Goal: Transaction & Acquisition: Purchase product/service

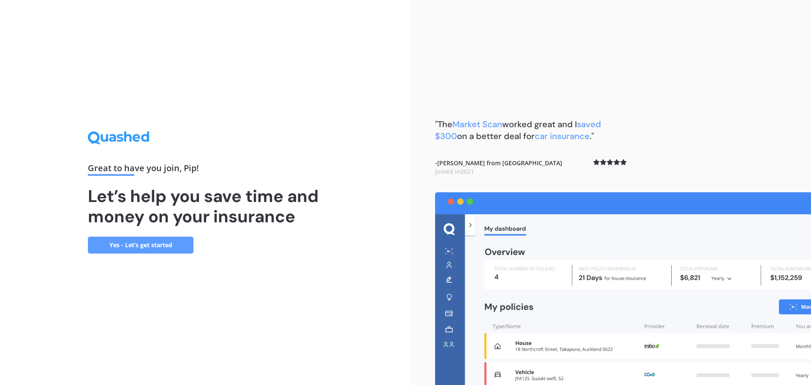
click at [120, 246] on link "Yes - Let’s get started" at bounding box center [141, 245] width 106 height 17
click at [138, 245] on link "Yes - Let’s get started" at bounding box center [141, 245] width 106 height 17
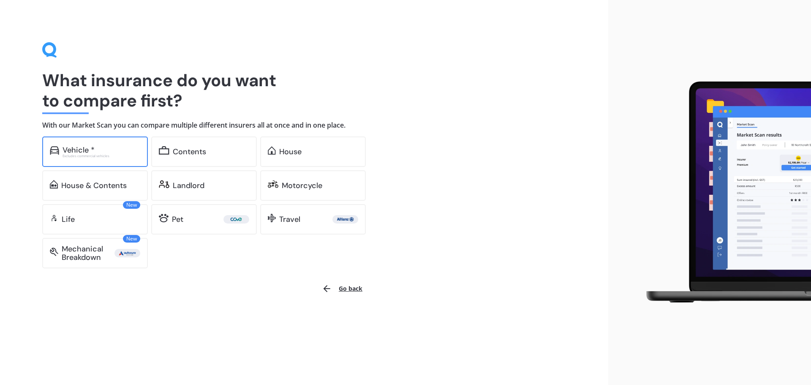
click at [95, 151] on div "Vehicle *" at bounding box center [102, 150] width 78 height 8
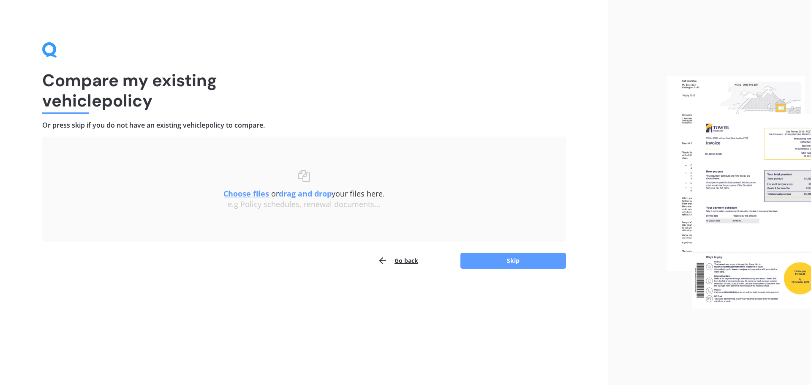
click at [248, 193] on u "Choose files" at bounding box center [246, 193] width 46 height 10
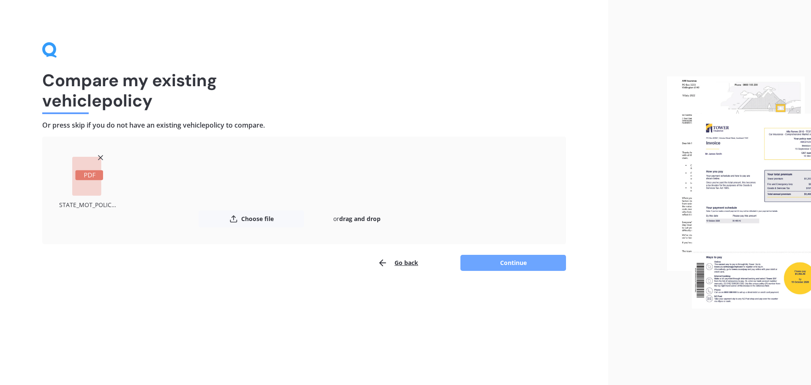
click at [503, 261] on button "Continue" at bounding box center [513, 263] width 106 height 16
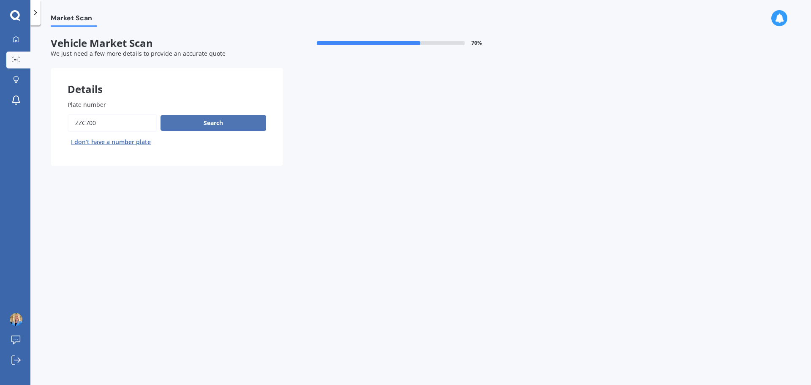
click at [228, 117] on button "Search" at bounding box center [214, 123] width 106 height 16
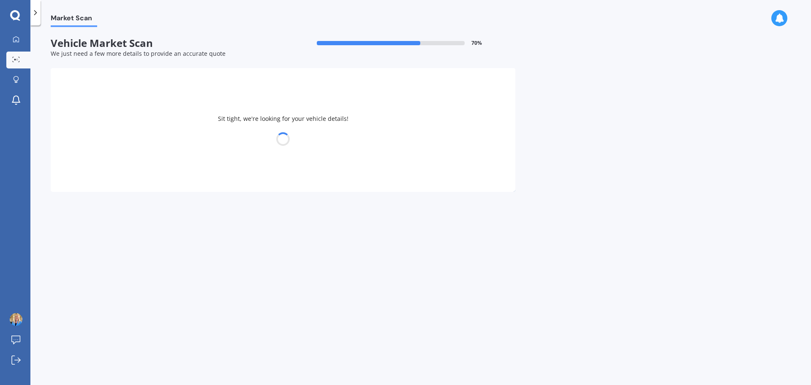
select select "MINI"
select select "CLUBMAN"
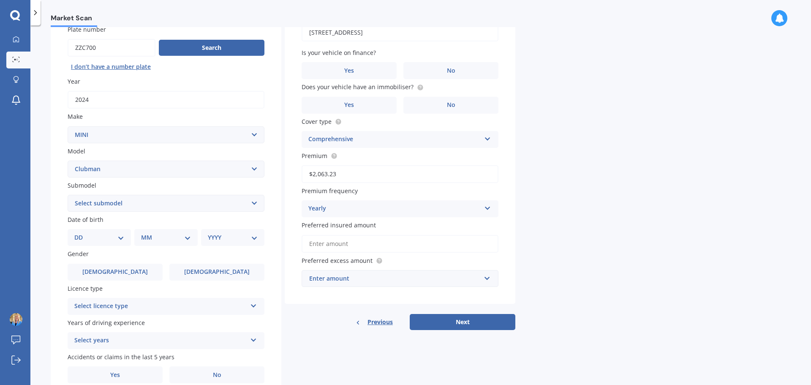
scroll to position [84, 0]
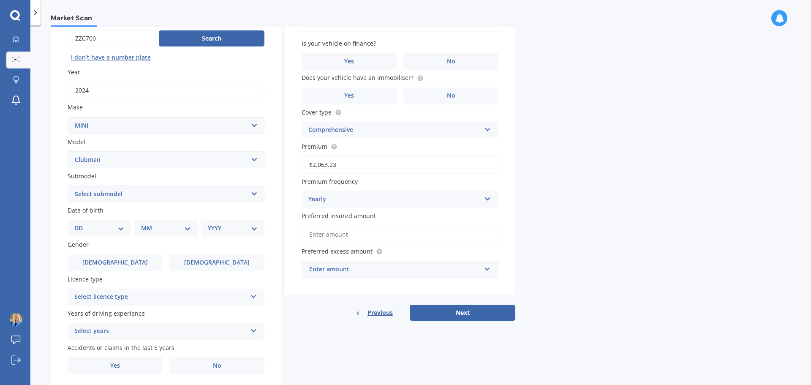
click at [114, 225] on select "DD 01 02 03 04 05 06 07 08 09 10 11 12 13 14 15 16 17 18 19 20 21 22 23 24 25 2…" at bounding box center [99, 227] width 50 height 9
select select "06"
click at [81, 223] on select "DD 01 02 03 04 05 06 07 08 09 10 11 12 13 14 15 16 17 18 19 20 21 22 23 24 25 2…" at bounding box center [99, 227] width 50 height 9
click at [160, 229] on select "MM 01 02 03 04 05 06 07 08 09 10 11 12" at bounding box center [167, 227] width 46 height 9
select select "10"
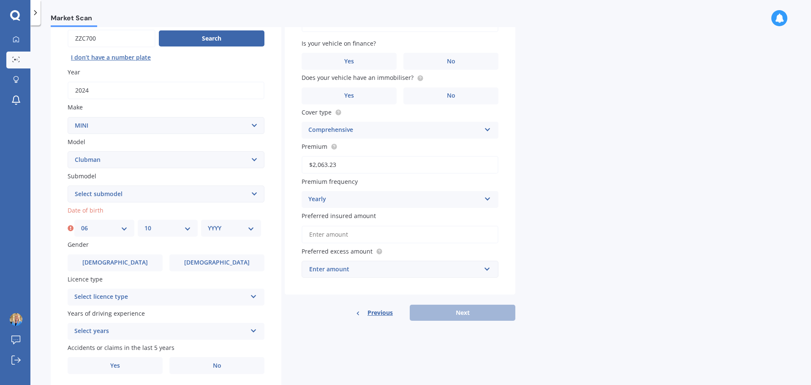
click at [144, 223] on select "MM 01 02 03 04 05 06 07 08 09 10 11 12" at bounding box center [167, 227] width 46 height 9
click at [240, 226] on select "YYYY 2025 2024 2023 2022 2021 2020 2019 2018 2017 2016 2015 2014 2013 2012 2011…" at bounding box center [231, 227] width 46 height 9
select select "1977"
click at [208, 223] on select "YYYY 2025 2024 2023 2022 2021 2020 2019 2018 2017 2016 2015 2014 2013 2012 2011…" at bounding box center [231, 227] width 46 height 9
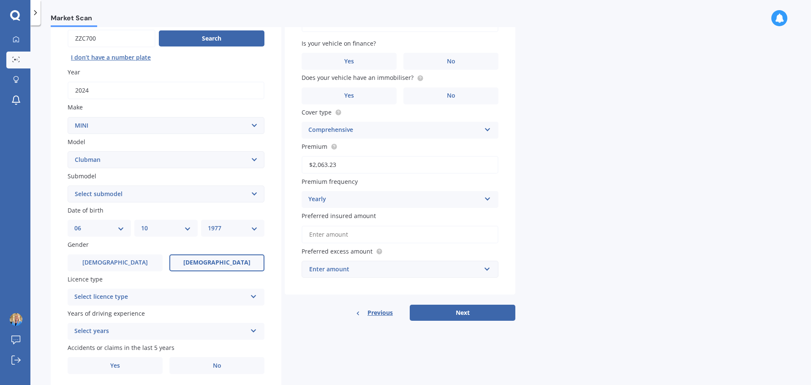
click at [211, 267] on label "Female" at bounding box center [216, 262] width 95 height 17
click at [0, 0] on input "Female" at bounding box center [0, 0] width 0 height 0
click at [217, 299] on div "Select licence type" at bounding box center [160, 297] width 172 height 10
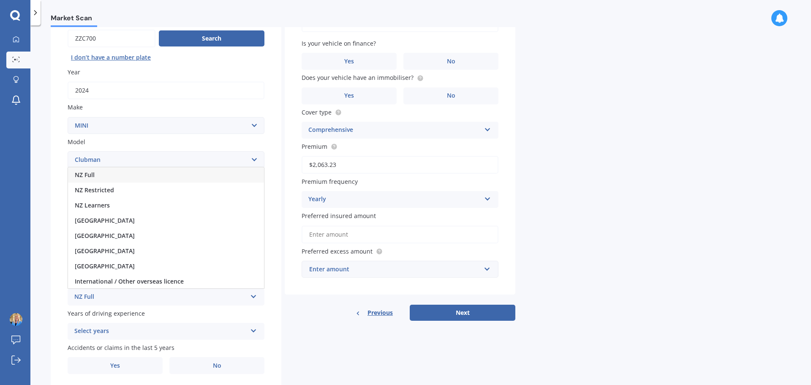
click at [107, 175] on div "NZ Full" at bounding box center [166, 174] width 196 height 15
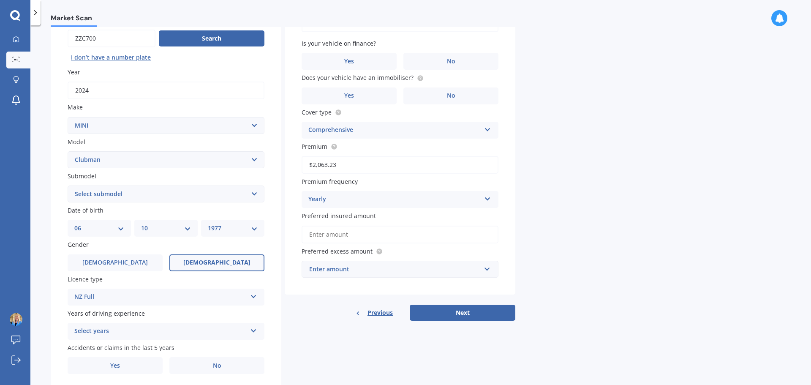
click at [195, 331] on div "Select years" at bounding box center [160, 331] width 172 height 10
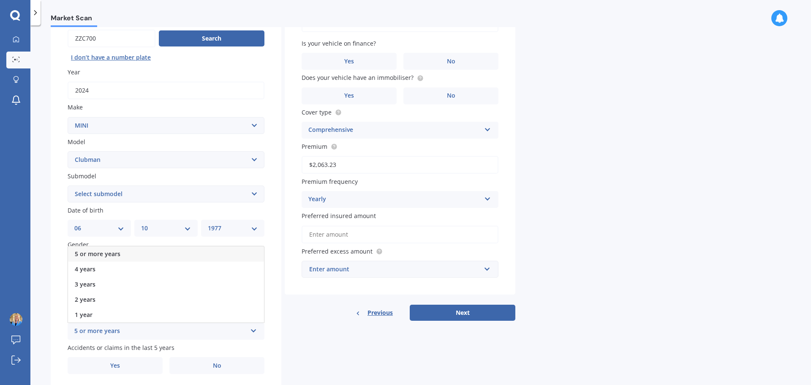
click at [126, 252] on div "5 or more years" at bounding box center [166, 253] width 196 height 15
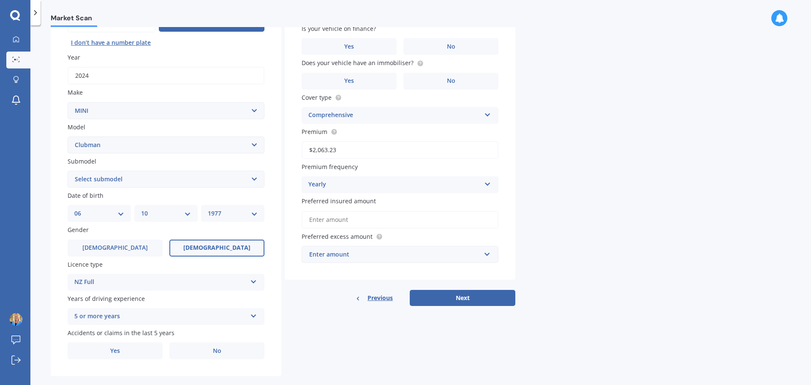
scroll to position [112, 0]
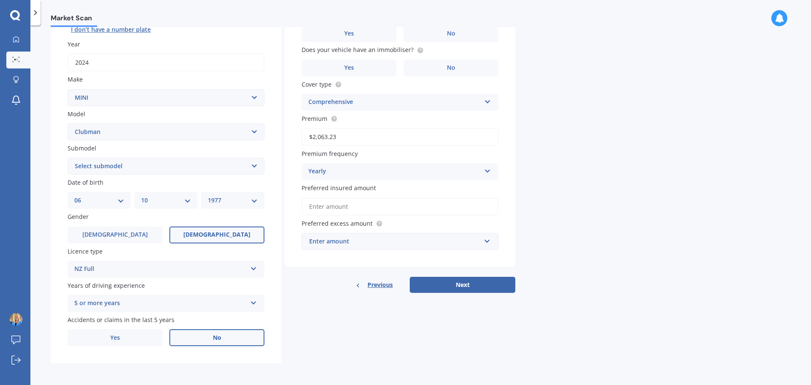
click at [219, 339] on span "No" at bounding box center [217, 337] width 8 height 7
click at [0, 0] on input "No" at bounding box center [0, 0] width 0 height 0
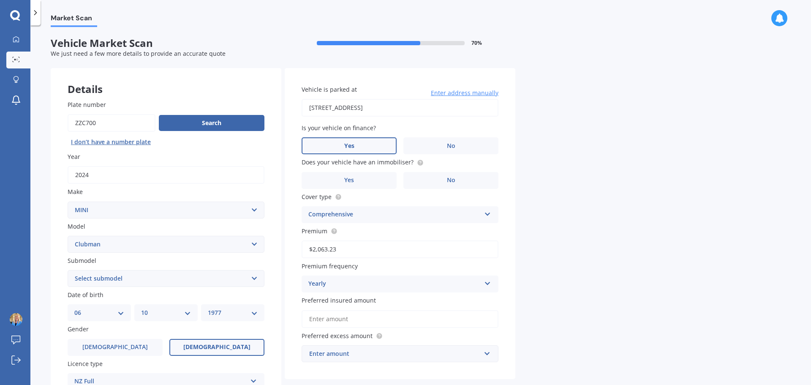
click at [371, 142] on label "Yes" at bounding box center [349, 145] width 95 height 17
click at [0, 0] on input "Yes" at bounding box center [0, 0] width 0 height 0
click at [435, 182] on label "No" at bounding box center [450, 180] width 95 height 17
click at [0, 0] on input "No" at bounding box center [0, 0] width 0 height 0
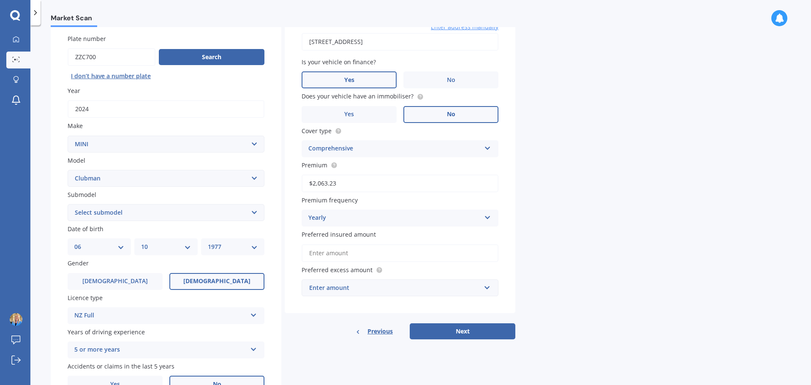
scroll to position [84, 0]
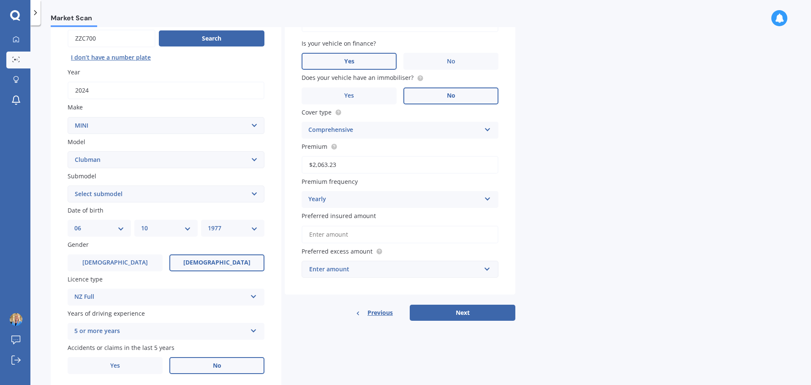
click at [484, 200] on icon at bounding box center [487, 197] width 7 height 6
click at [329, 265] on span "Monthly" at bounding box center [321, 261] width 24 height 8
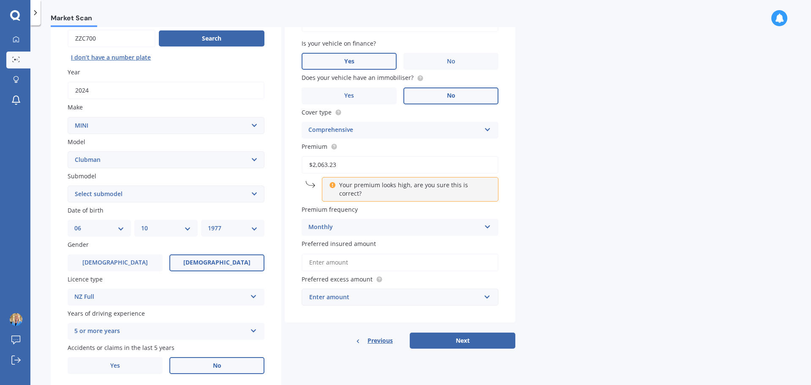
click at [487, 222] on icon at bounding box center [487, 225] width 7 height 6
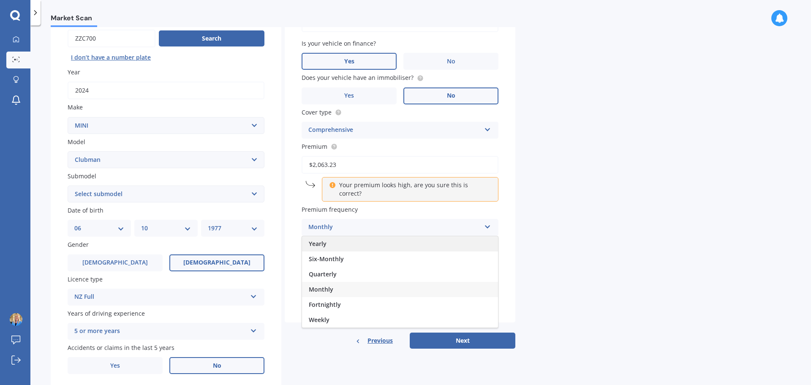
click at [366, 236] on div "Yearly" at bounding box center [400, 243] width 196 height 15
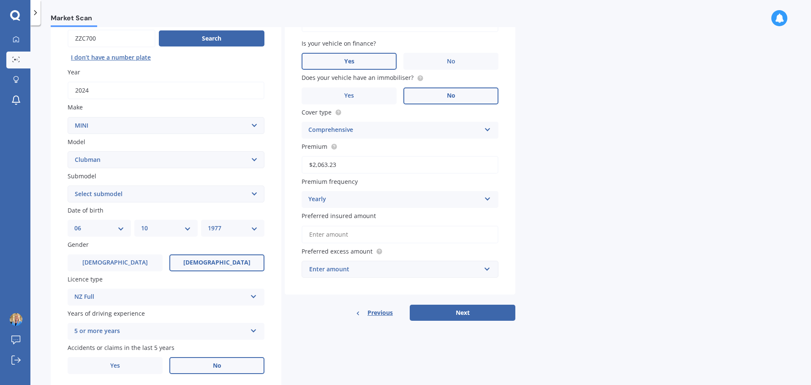
click at [486, 237] on input "Preferred insured amount" at bounding box center [400, 235] width 197 height 18
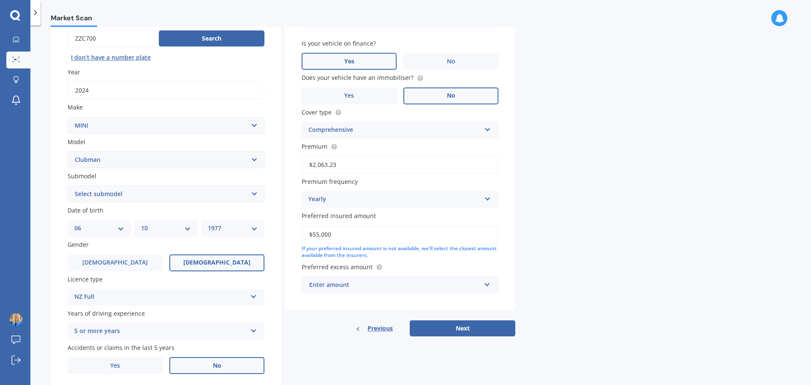
type input "$55,000"
click at [453, 288] on div "Enter amount" at bounding box center [394, 284] width 171 height 9
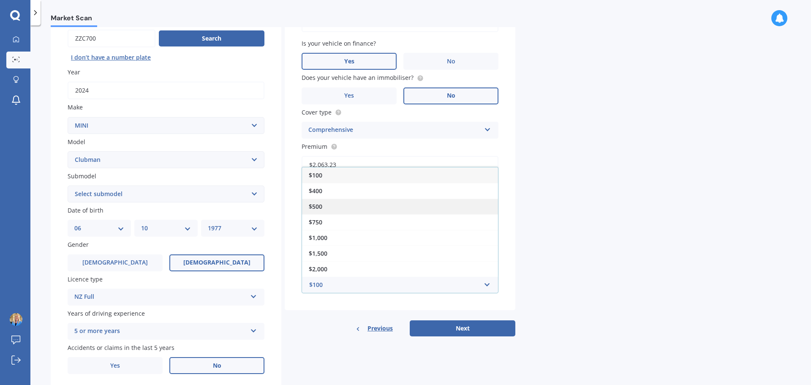
click at [336, 209] on div "$500" at bounding box center [400, 207] width 196 height 16
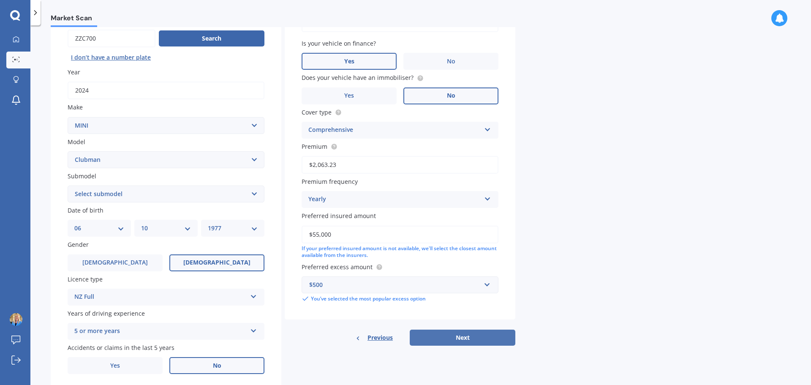
click at [465, 336] on button "Next" at bounding box center [463, 337] width 106 height 16
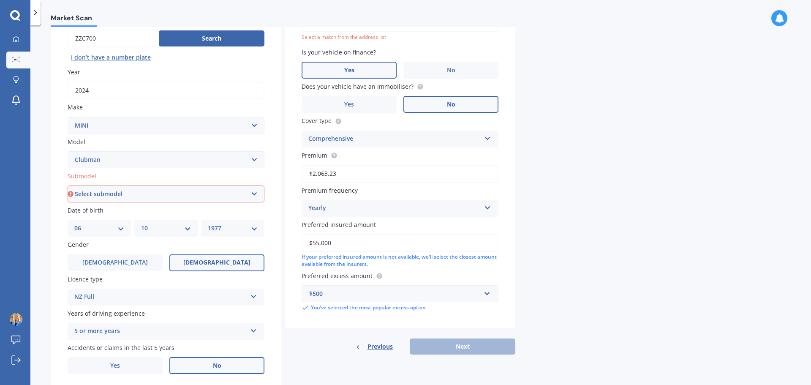
click at [190, 196] on select "Select submodel (All)" at bounding box center [166, 193] width 197 height 17
select select "(ALL)"
click at [68, 185] on select "Select submodel (All)" at bounding box center [166, 193] width 197 height 17
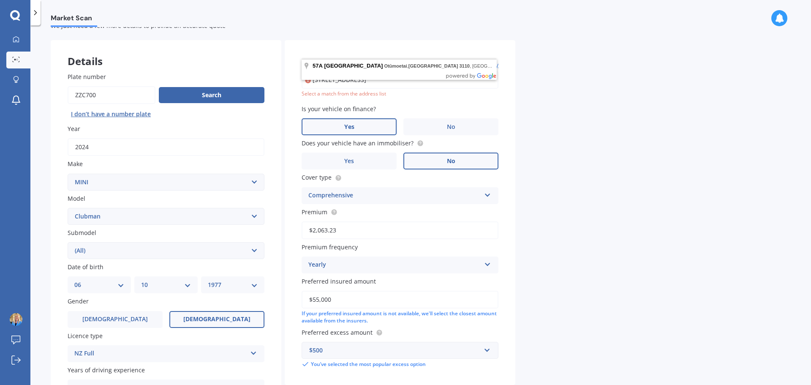
scroll to position [0, 0]
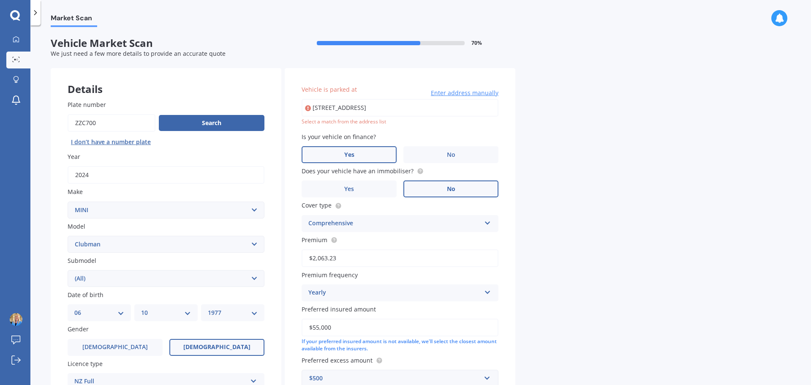
click at [357, 73] on body "My Dashboard Market Scan Explore insurance Notifications Pip Osborne Submit fee…" at bounding box center [405, 192] width 811 height 385
click at [365, 107] on input "57A HILLCREST ROAD OTUMOETAI TAURANGA 3110" at bounding box center [400, 108] width 197 height 18
type input "57A Hillcrest Road, Otūmoetai, Tauranga 3110"
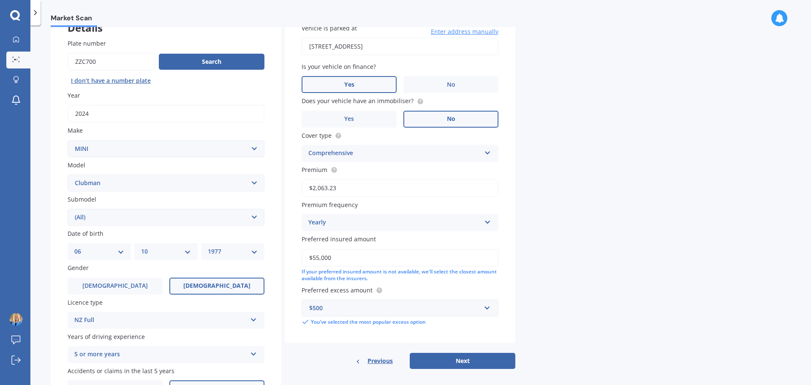
scroll to position [112, 0]
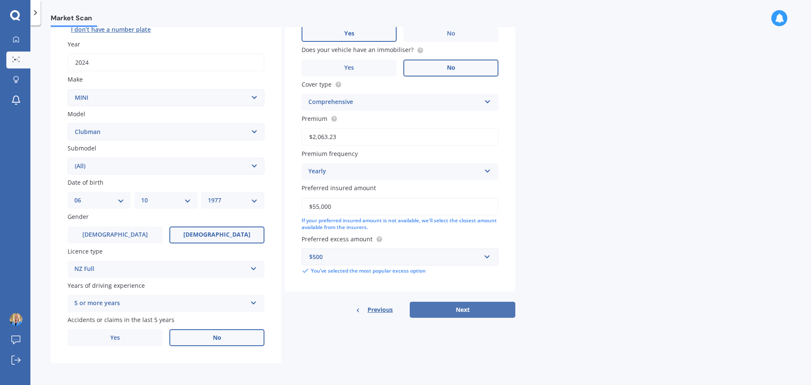
click at [462, 306] on button "Next" at bounding box center [463, 310] width 106 height 16
select select "06"
select select "10"
select select "1977"
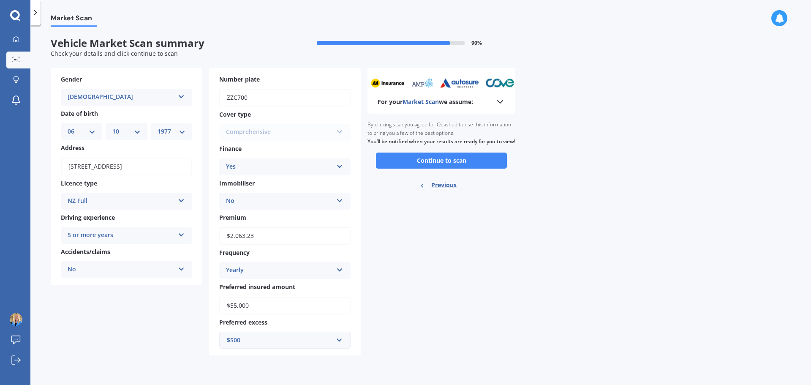
scroll to position [0, 0]
click at [443, 169] on button "Continue to scan" at bounding box center [441, 160] width 131 height 16
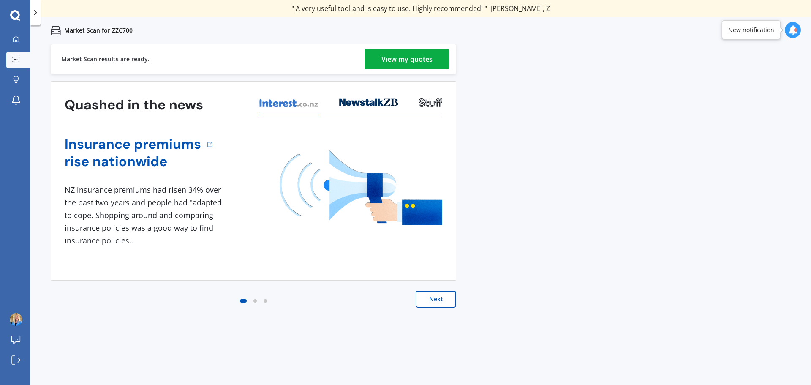
click at [422, 58] on div "View my quotes" at bounding box center [406, 59] width 51 height 20
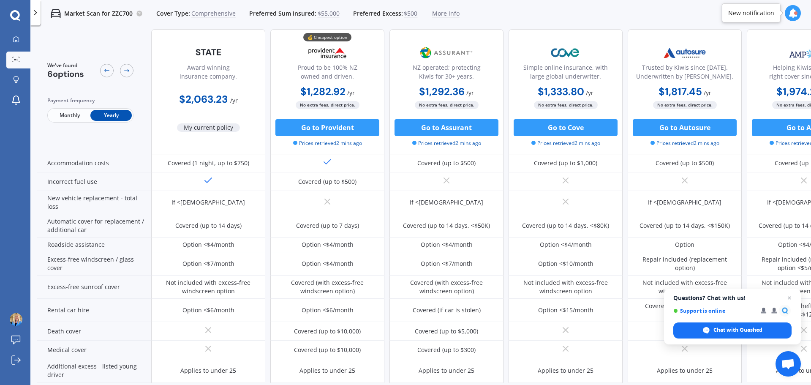
scroll to position [89, 0]
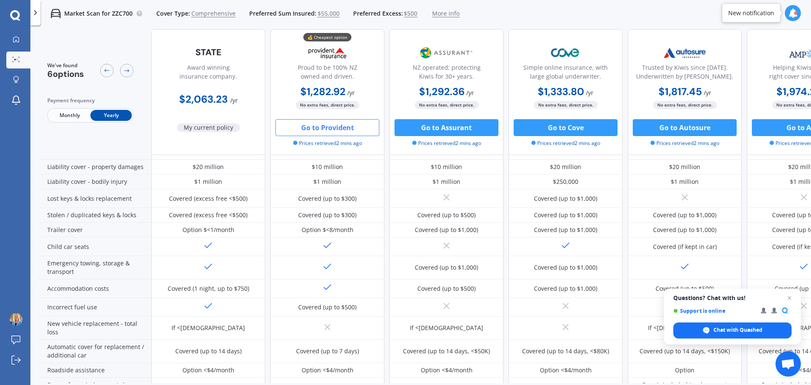
click at [315, 129] on button "Go to Provident" at bounding box center [327, 127] width 104 height 17
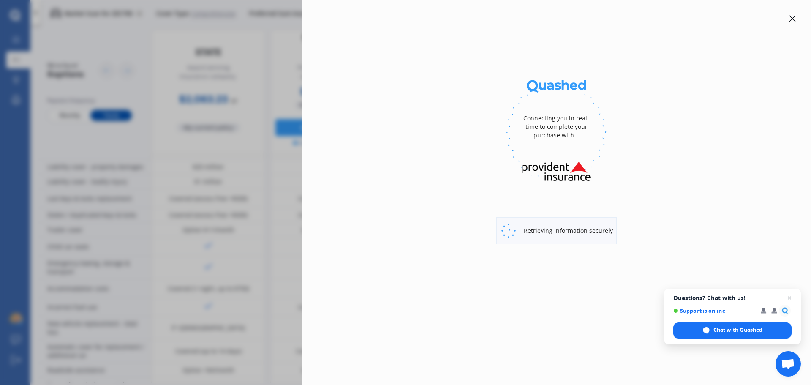
select select "full"
select select "57A Hillcrest Road, Otūmoetai, Tauranga 3110"
select select "MINI"
select select "CLUBMAN"
select select "NO"
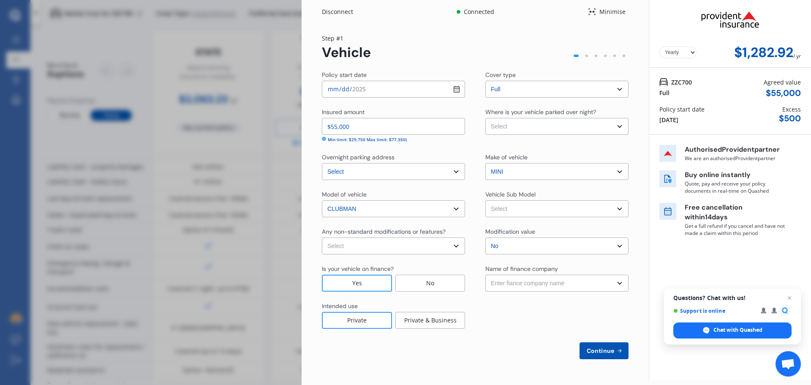
click at [536, 132] on select "Select Garage (fully enclosed) Off Street Parking Other" at bounding box center [556, 126] width 143 height 17
select select "GARAGE"
click at [485, 118] on select "Select Garage (fully enclosed) Off Street Parking Other" at bounding box center [556, 126] width 143 height 17
click at [533, 210] on select "Select Clubman F54 LCI Cooper S Classic Wagon 5dr Steptronic 7sp 2.0T Clubman F…" at bounding box center [556, 208] width 143 height 17
select select "NZVMINI2024AEAA"
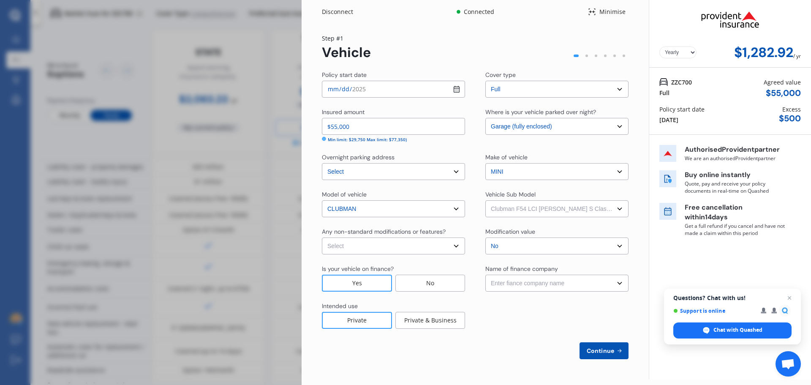
click at [485, 200] on select "Select Clubman F54 LCI Cooper S Classic Wagon 5dr Steptronic 7sp 2.0T Clubman F…" at bounding box center [556, 208] width 143 height 17
click at [450, 248] on select "Select None Nitrous Oxide System(NOS) Roll Cage Full Racing Harness" at bounding box center [393, 245] width 143 height 17
select select "none"
click at [322, 237] on select "Select None Nitrous Oxide System(NOS) Roll Cage Full Racing Harness" at bounding box center [393, 245] width 143 height 17
click at [573, 285] on select "Enter fiance company name 24/7 Finance AA Finance Limited Acclaim Finance Activ…" at bounding box center [556, 283] width 143 height 17
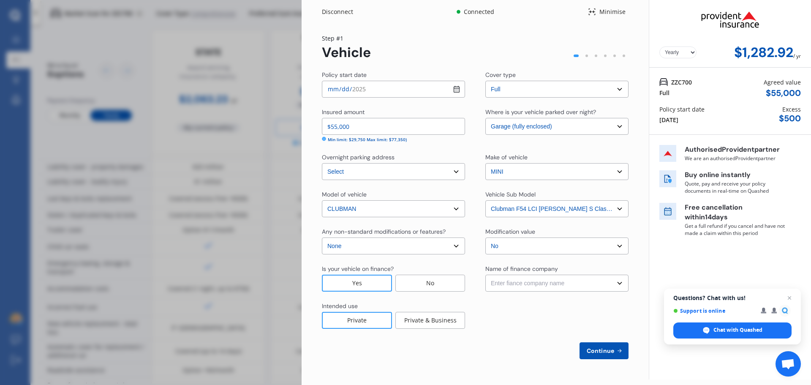
select select "FC0055"
click at [485, 275] on select "Enter fiance company name 24/7 Finance AA Finance Limited Acclaim Finance Activ…" at bounding box center [556, 283] width 143 height 17
click at [603, 351] on span "Continue" at bounding box center [600, 350] width 31 height 7
select select "06"
select select "10"
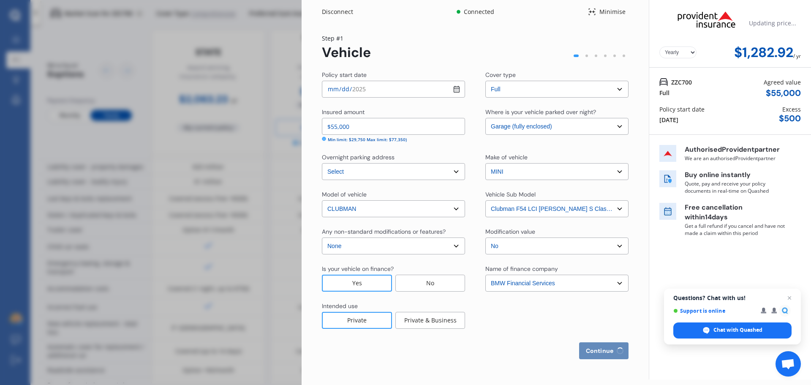
select select "1977"
select select "NZ_FULL"
select select "0"
select select "25"
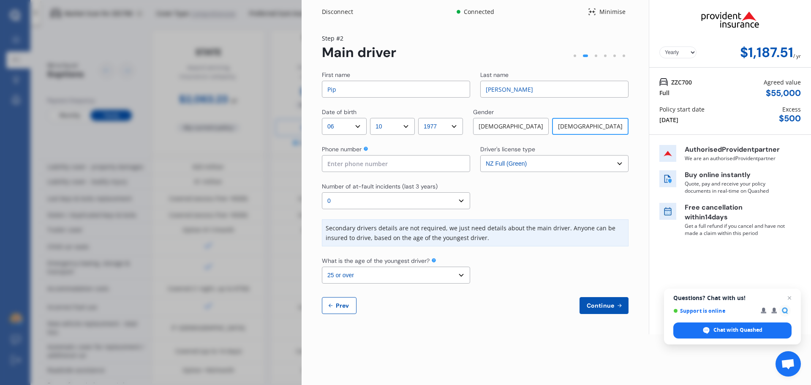
click at [370, 167] on input at bounding box center [396, 163] width 148 height 17
type input "021951367"
click at [400, 200] on select "Select number of at-fault incidents (last 3 years) 0 1 2 3 4 5 or more" at bounding box center [396, 200] width 148 height 17
click at [322, 192] on select "Select number of at-fault incidents (last 3 years) 0 1 2 3 4 5 or more" at bounding box center [396, 200] width 148 height 17
click at [459, 274] on select "Select the age of the youngest driver. 16 17 18 19 20 21 22 23 24 25 or over" at bounding box center [396, 275] width 148 height 17
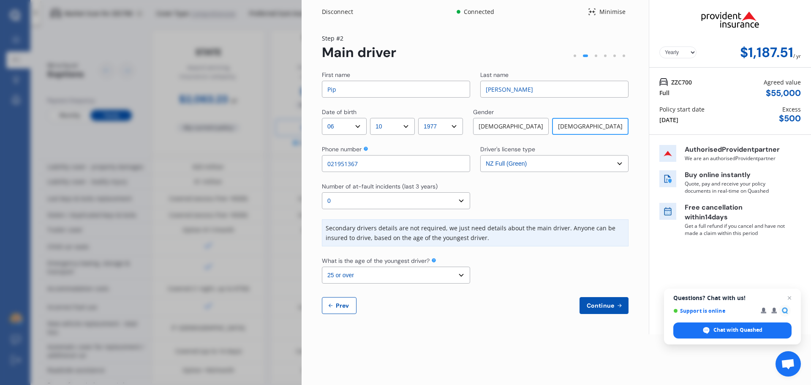
select select "17"
click at [322, 267] on select "Select the age of the youngest driver. 16 17 18 19 20 21 22 23 24 25 or over" at bounding box center [396, 275] width 148 height 17
click at [596, 305] on span "Continue" at bounding box center [600, 305] width 31 height 7
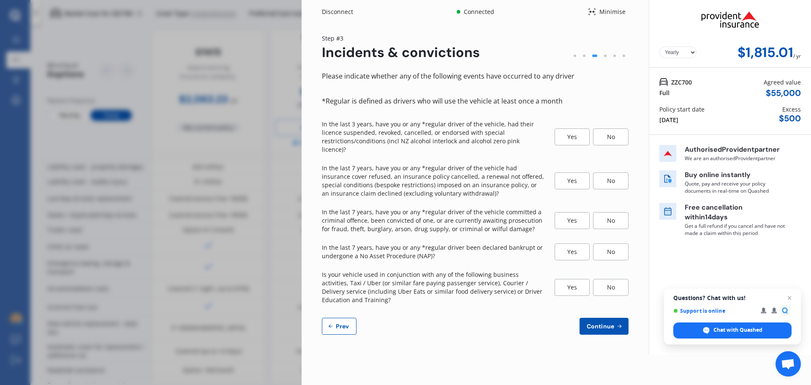
click at [613, 130] on div "No" at bounding box center [610, 136] width 35 height 17
click at [612, 172] on div "No" at bounding box center [610, 180] width 35 height 17
click at [612, 214] on div "No" at bounding box center [610, 220] width 35 height 17
click at [607, 243] on div "No" at bounding box center [610, 251] width 35 height 17
click at [609, 279] on div "No" at bounding box center [610, 287] width 35 height 17
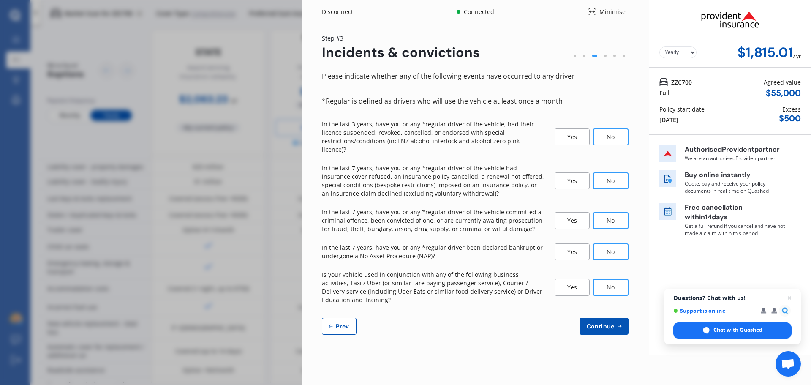
click at [616, 323] on icon at bounding box center [619, 326] width 7 height 7
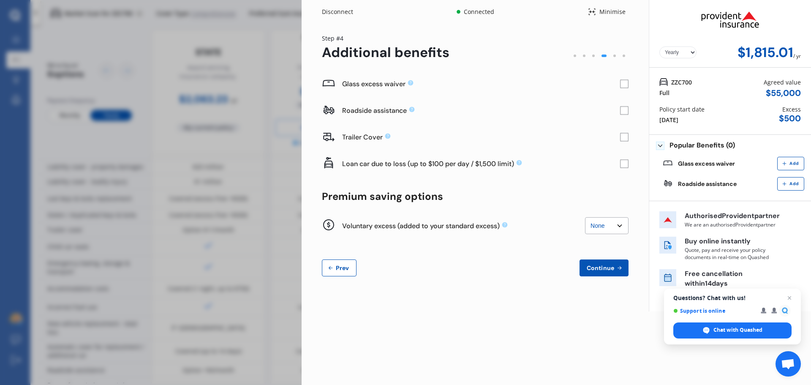
click at [789, 162] on span "Add" at bounding box center [794, 163] width 13 height 5
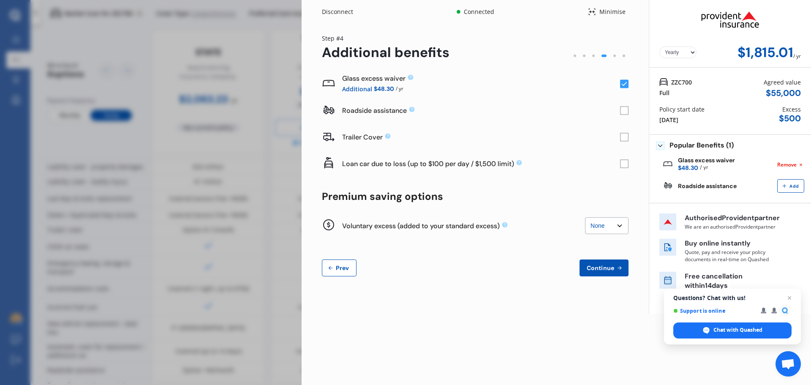
click at [795, 184] on span "Add" at bounding box center [794, 186] width 13 height 5
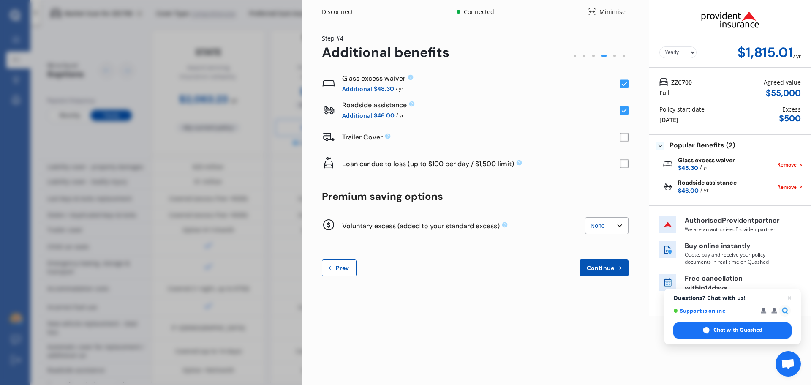
click at [613, 223] on select "None $200 $450 $700 $950 $1,200 $1,700" at bounding box center [607, 225] width 44 height 17
click at [601, 267] on span "Continue" at bounding box center [600, 267] width 31 height 7
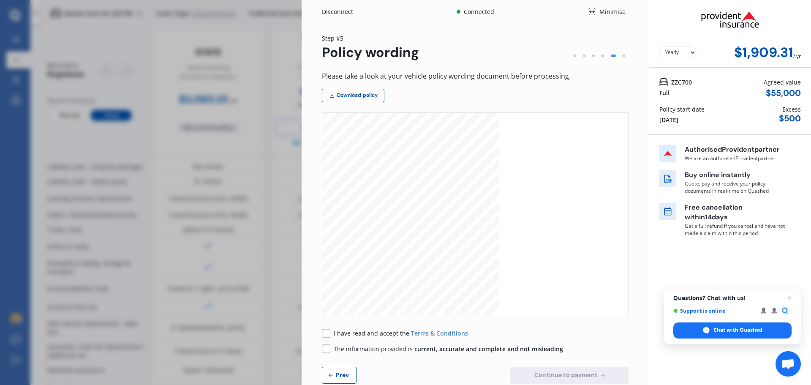
click at [339, 372] on span "Prev" at bounding box center [342, 374] width 17 height 7
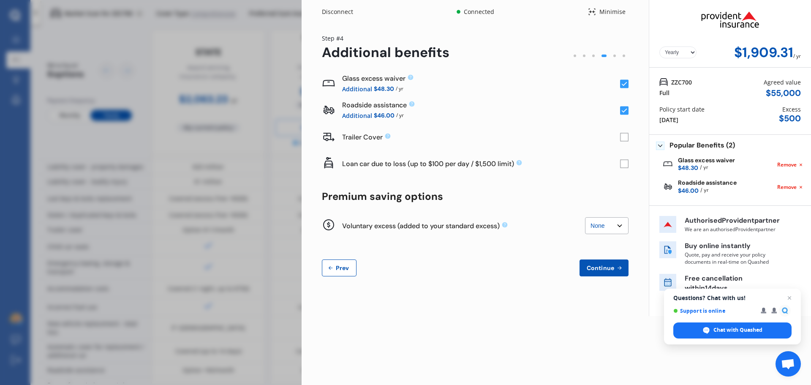
click at [342, 268] on span "Prev" at bounding box center [342, 267] width 17 height 7
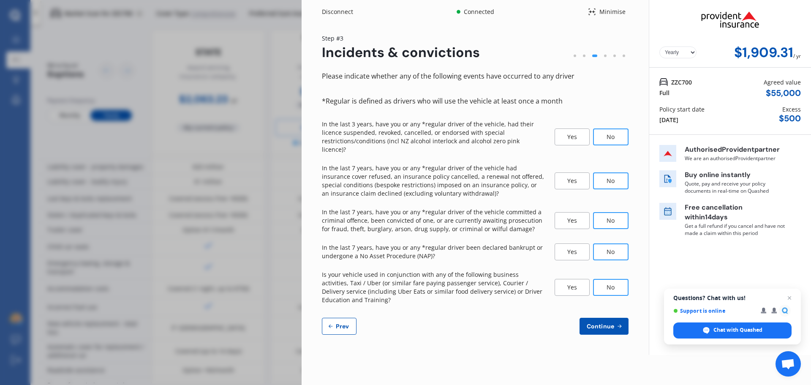
click at [341, 323] on span "Prev" at bounding box center [342, 326] width 17 height 7
select select "06"
select select "10"
select select "1977"
select select "NZ_FULL"
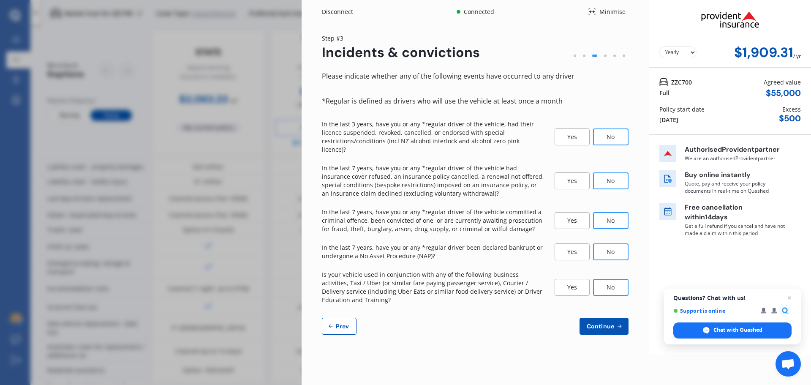
select select "0"
select select "17"
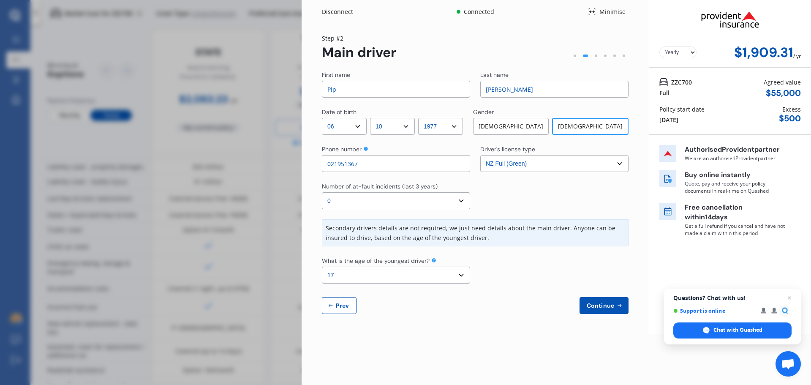
click at [339, 300] on button "Prev" at bounding box center [339, 305] width 35 height 17
select select "full"
select select "GARAGE"
select select "57A Hillcrest Road, Otūmoetai, Tauranga 3110"
select select "MINI"
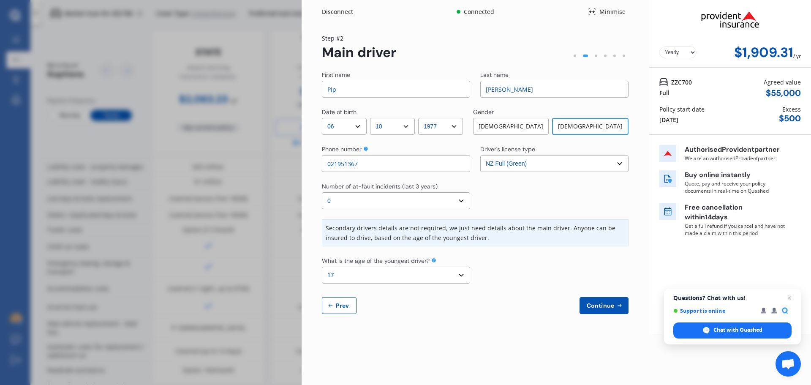
select select "CLUBMAN"
select select "NZVMINI2024AEAA"
select select "none"
select select "NO"
select select "FC0055"
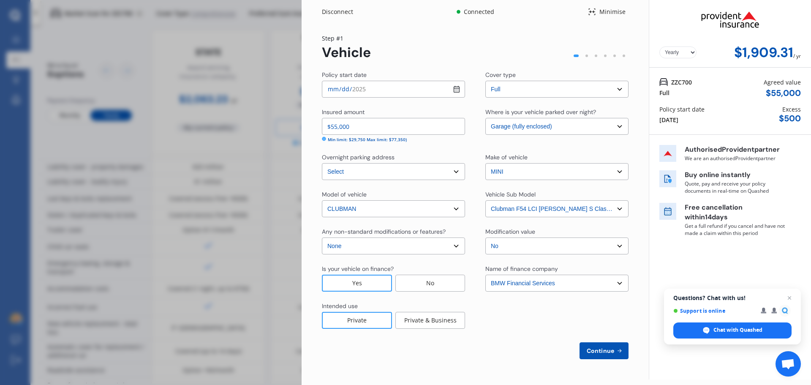
click at [594, 348] on span "Continue" at bounding box center [600, 350] width 31 height 7
select select "06"
select select "10"
select select "1977"
select select "NZ_FULL"
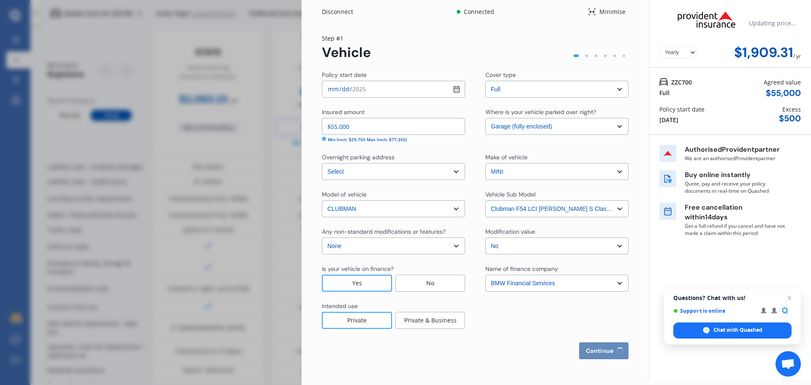
select select "0"
select select "17"
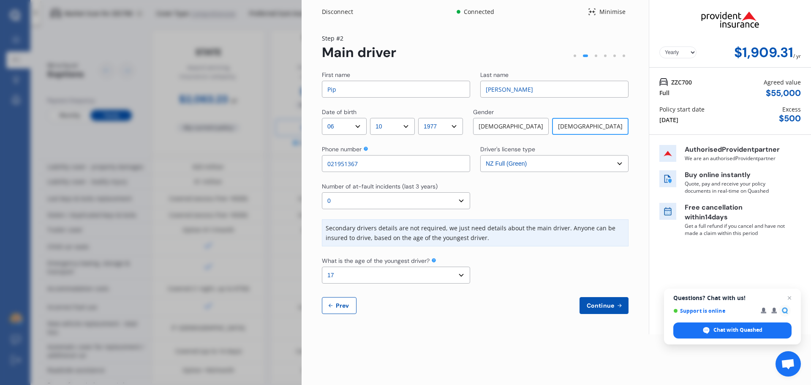
click at [282, 27] on div "Disconnect Connected Minimise Yearly Monthly $1,909.31 / yr Step # 2 Main drive…" at bounding box center [405, 192] width 811 height 385
click at [333, 11] on div "Disconnect" at bounding box center [342, 12] width 41 height 8
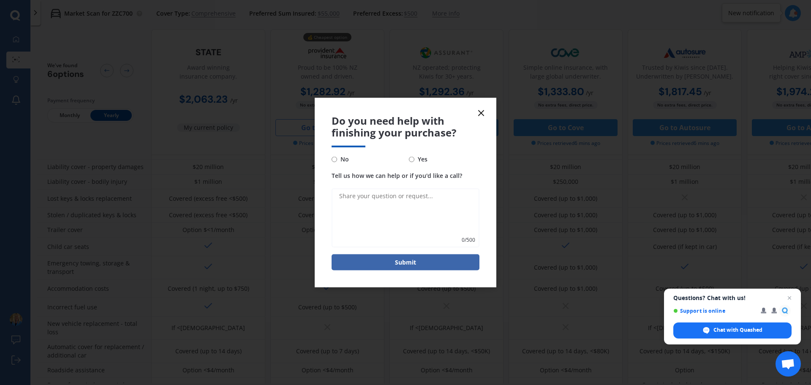
click at [482, 110] on icon at bounding box center [481, 113] width 10 height 10
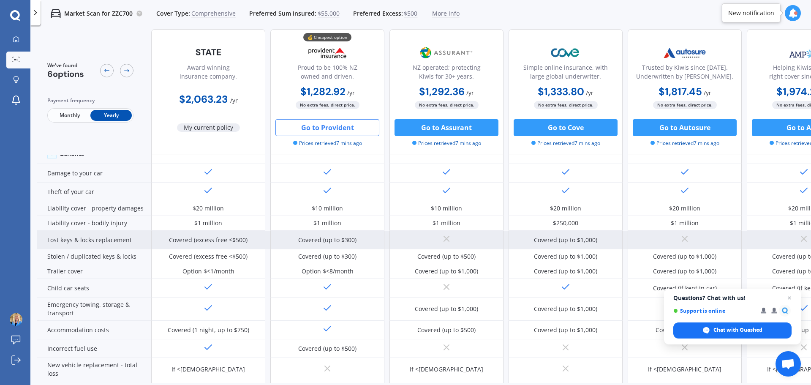
scroll to position [47, 0]
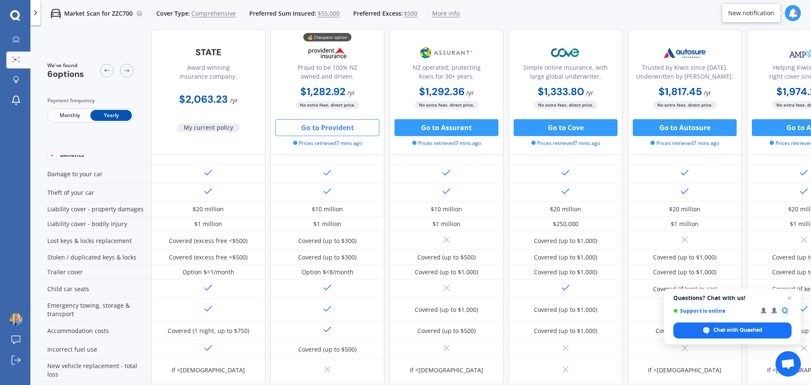
click at [333, 128] on button "Go to Provident" at bounding box center [327, 127] width 104 height 17
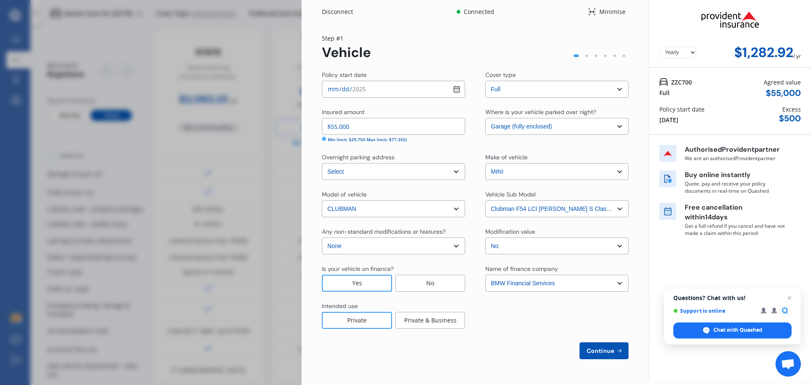
click at [603, 348] on span "Continue" at bounding box center [600, 350] width 31 height 7
select select "06"
select select "10"
select select "1977"
select select "NZ_FULL"
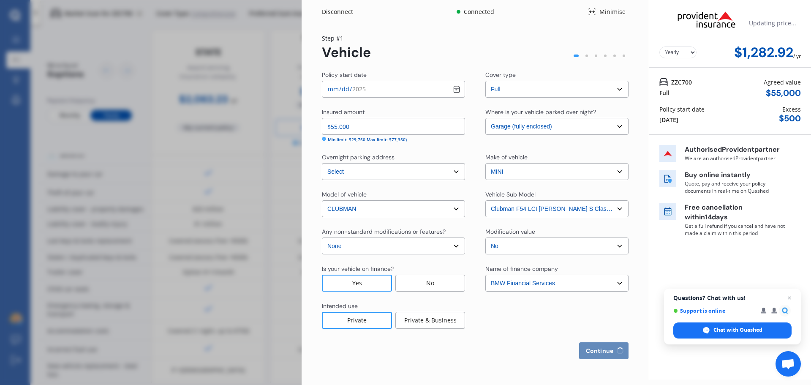
select select "0"
select select "17"
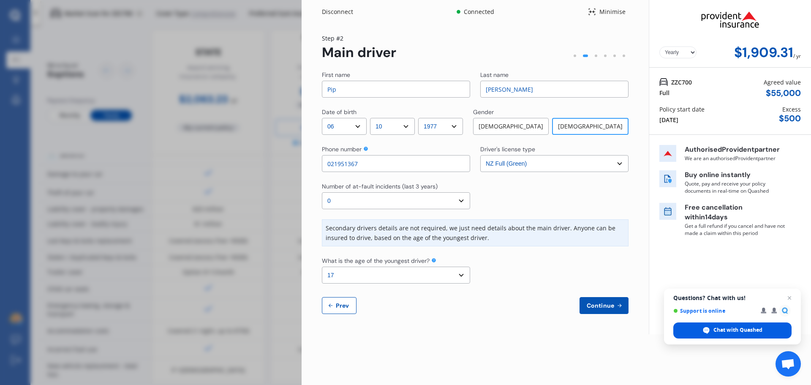
click at [723, 329] on span "Chat with Quashed" at bounding box center [737, 330] width 49 height 8
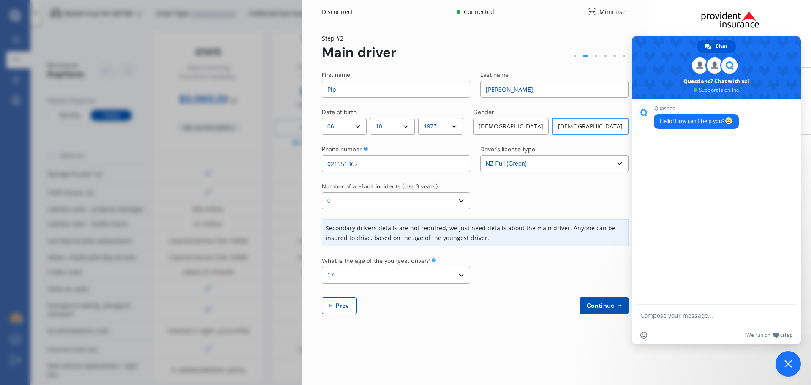
click at [661, 321] on textarea "Compose your message..." at bounding box center [707, 315] width 135 height 21
type textarea "Why did the price from quashed say $1200 a year then I press next and it goes u…"
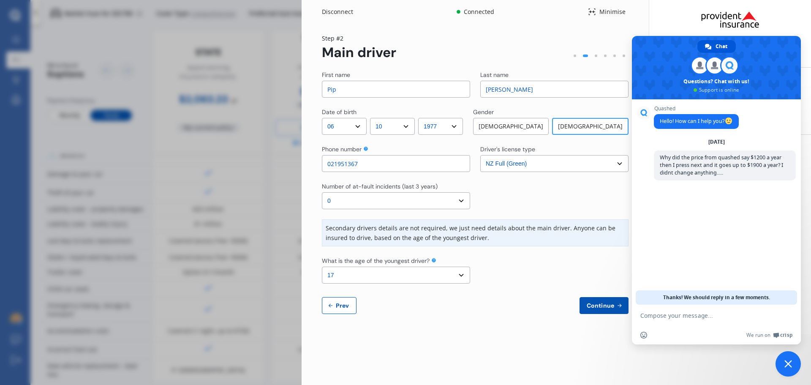
click at [462, 277] on select "Select the age of the youngest driver. 16 17 18 19 20 21 22 23 24 25 or over" at bounding box center [396, 275] width 148 height 17
select select "25"
click at [322, 267] on select "Select the age of the youngest driver. 16 17 18 19 20 21 22 23 24 25 or over" at bounding box center [396, 275] width 148 height 17
click at [600, 304] on span "Continue" at bounding box center [600, 305] width 31 height 7
click at [657, 13] on div "Updating price... Yearly Monthly $1,909.31 / yr" at bounding box center [730, 34] width 162 height 68
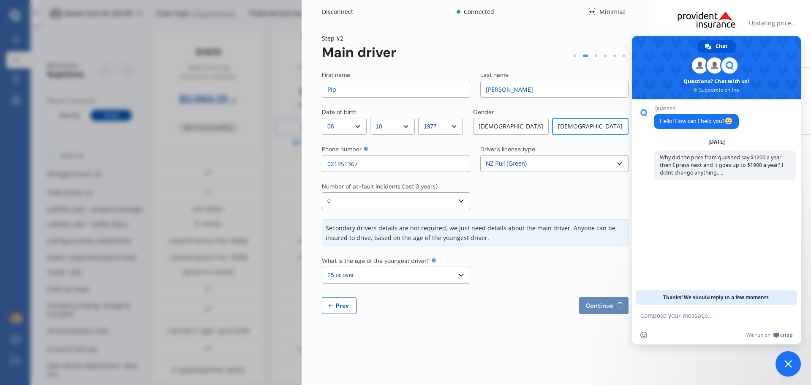
click at [664, 56] on span at bounding box center [716, 67] width 169 height 63
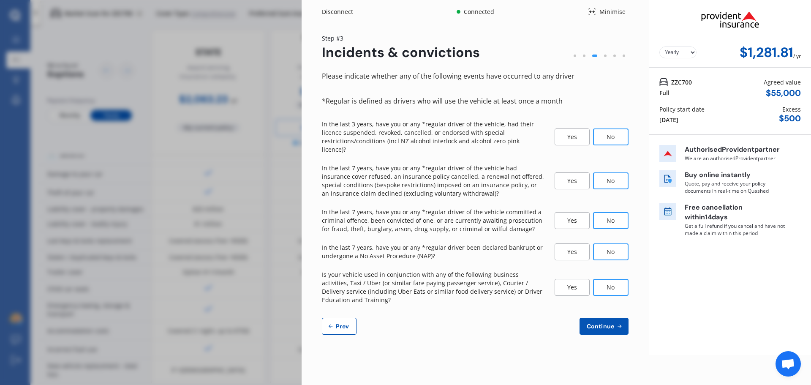
click at [787, 364] on span "Open chat" at bounding box center [788, 365] width 14 height 12
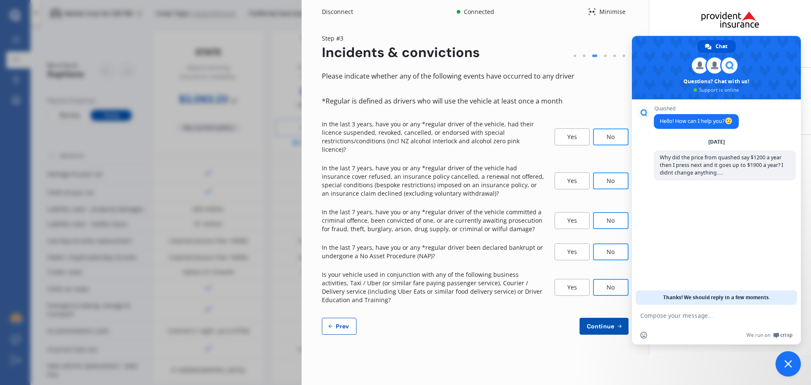
click at [694, 321] on textarea "Compose your message..." at bounding box center [707, 315] width 135 height 21
type textarea "m"
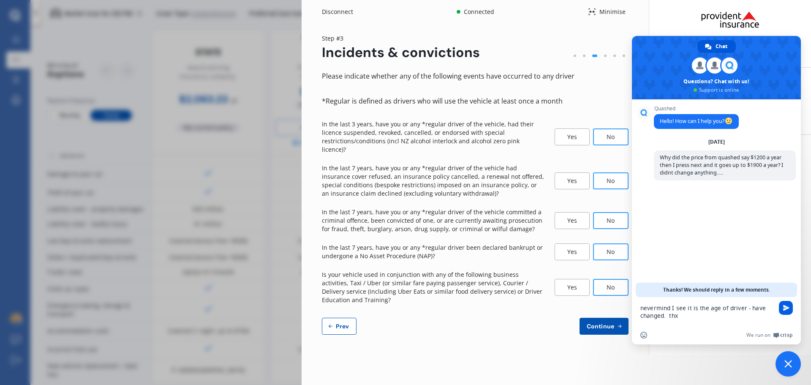
type textarea "nevermind I see it is the age of driver - have changed. thx"
click at [788, 310] on span "Send" at bounding box center [786, 308] width 6 height 6
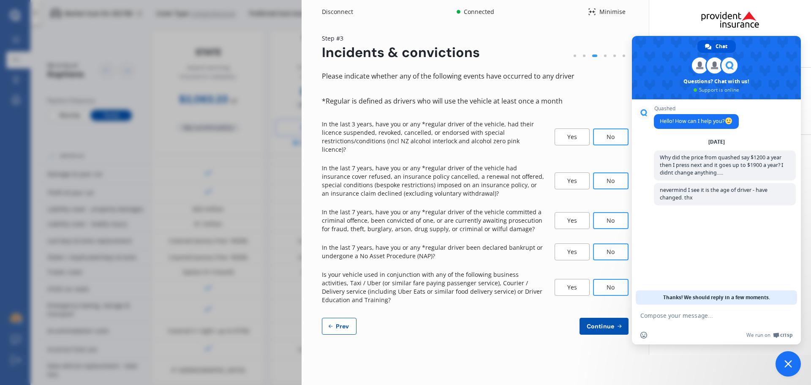
click at [695, 14] on img at bounding box center [730, 19] width 85 height 32
click at [792, 364] on span "Close chat" at bounding box center [788, 363] width 25 height 25
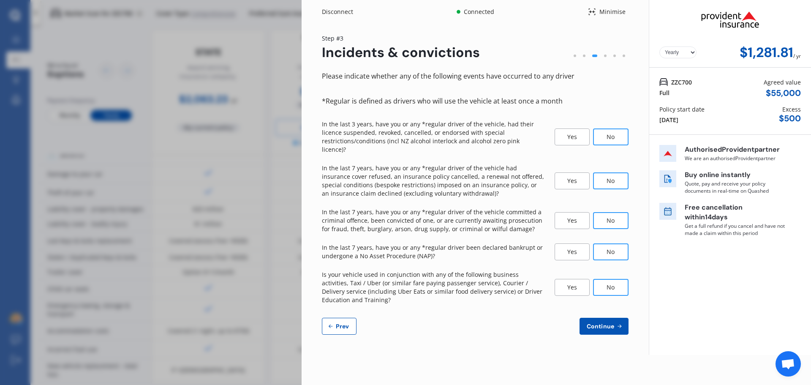
click at [344, 323] on span "Prev" at bounding box center [342, 326] width 17 height 7
select select "06"
select select "10"
select select "1977"
select select "NZ_FULL"
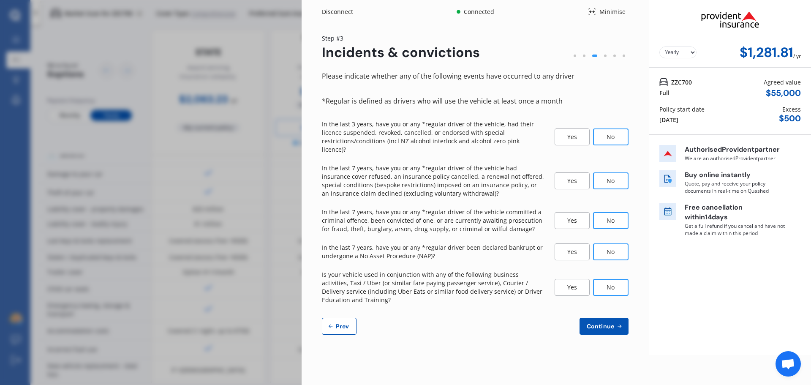
select select "0"
select select "25"
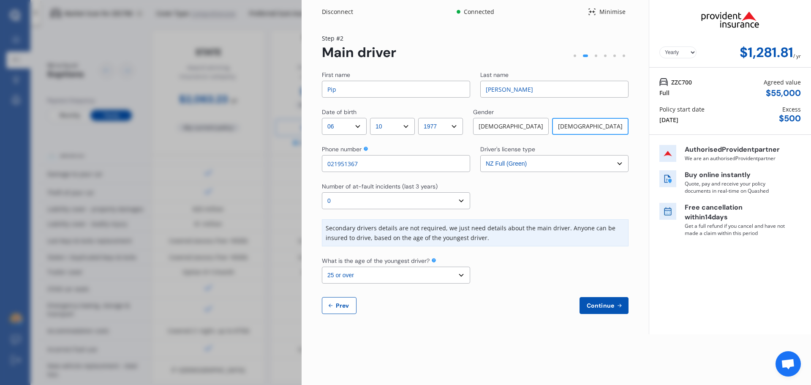
click at [602, 304] on span "Continue" at bounding box center [600, 305] width 31 height 7
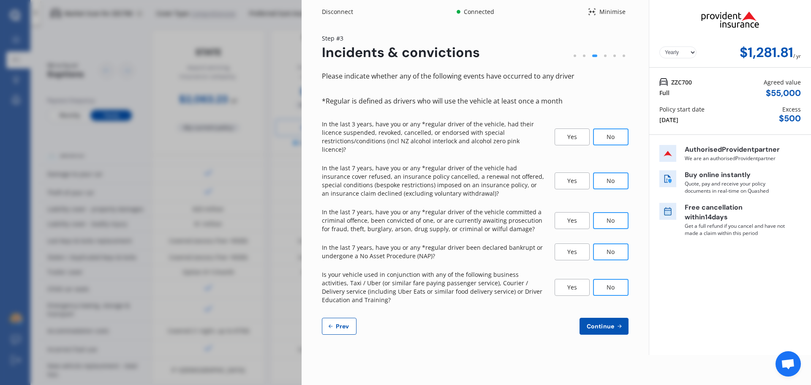
click at [606, 323] on span "Continue" at bounding box center [600, 326] width 31 height 7
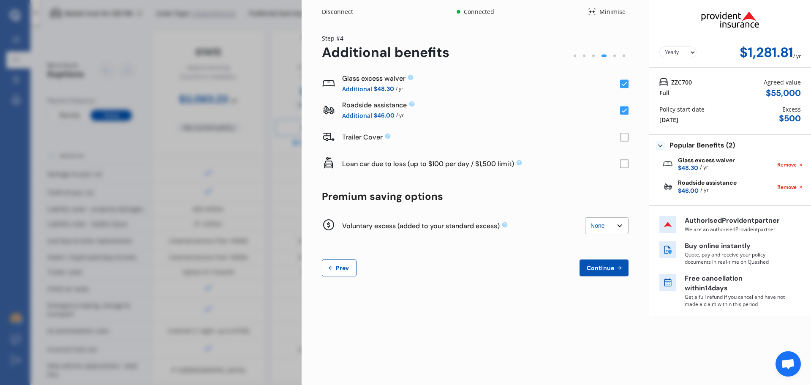
click at [606, 268] on span "Continue" at bounding box center [600, 267] width 31 height 7
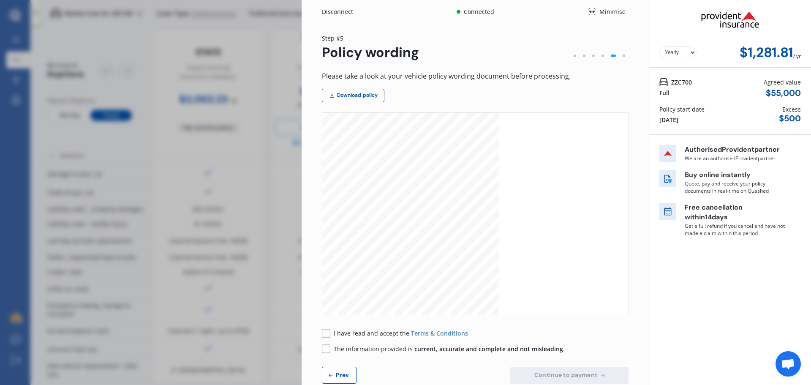
scroll to position [4182, 0]
click at [327, 332] on rect at bounding box center [326, 333] width 8 height 8
click at [325, 346] on rect at bounding box center [326, 348] width 8 height 8
click at [587, 376] on span "Continue to payment" at bounding box center [566, 374] width 66 height 7
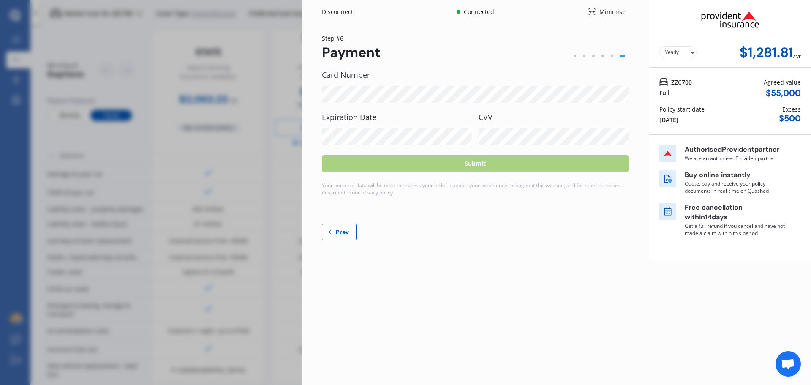
click at [406, 82] on div "Card Number" at bounding box center [475, 87] width 307 height 32
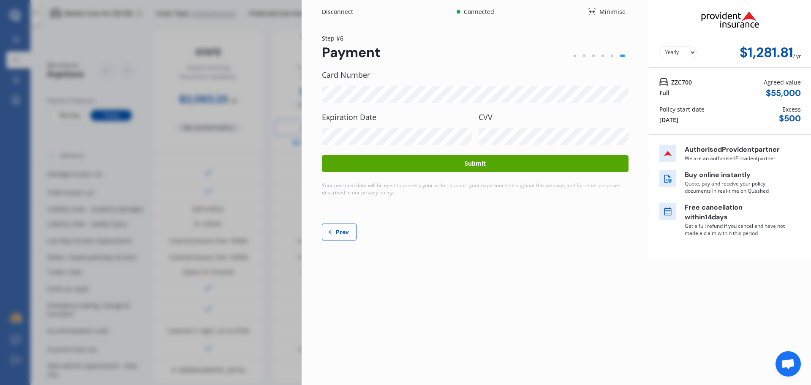
click at [476, 162] on button "Submit" at bounding box center [475, 163] width 307 height 17
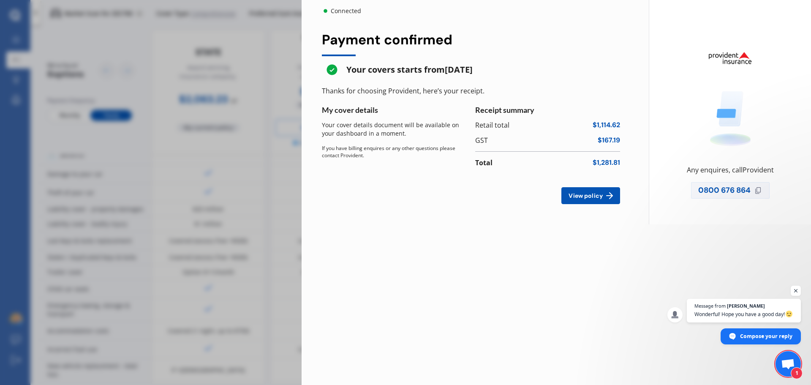
click at [598, 193] on span "View policy" at bounding box center [586, 195] width 38 height 7
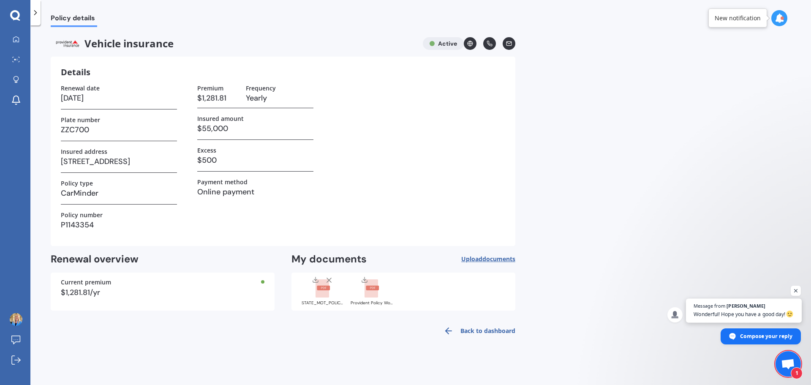
click at [719, 312] on span "Wonderful! Hope you have a good day!" at bounding box center [744, 314] width 101 height 8
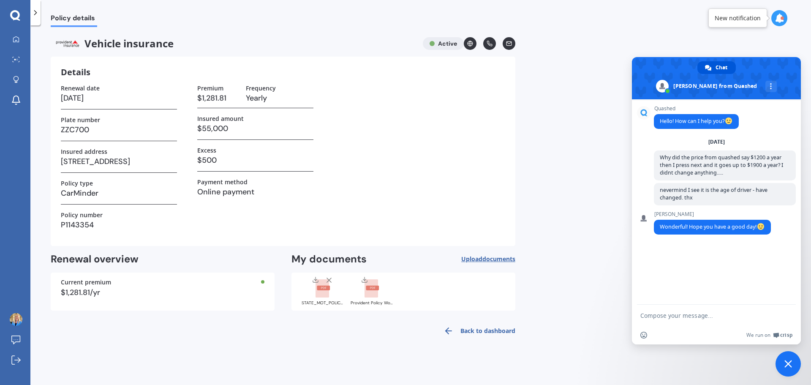
click at [614, 276] on div "Policy details Vehicle insurance Active Details Renewal date 21/08/2026 Plate n…" at bounding box center [420, 206] width 781 height 359
click at [670, 368] on div "Policy details Vehicle insurance Active Details Renewal date 21/08/2026 Plate n…" at bounding box center [420, 206] width 781 height 359
click at [794, 357] on span "Close chat" at bounding box center [788, 363] width 25 height 25
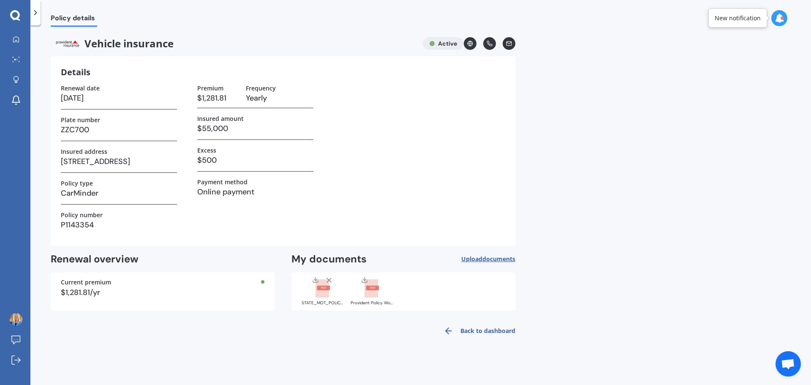
click at [365, 281] on icon at bounding box center [364, 279] width 7 height 7
click at [492, 329] on link "Back to dashboard" at bounding box center [476, 331] width 77 height 20
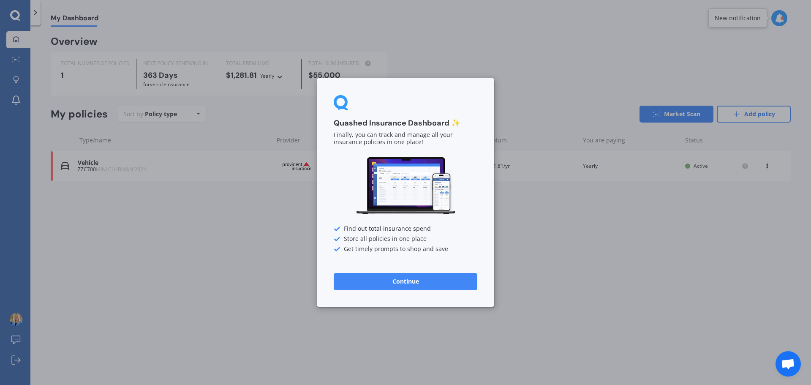
click at [416, 280] on button "Continue" at bounding box center [406, 281] width 144 height 17
